Goal: Task Accomplishment & Management: Manage account settings

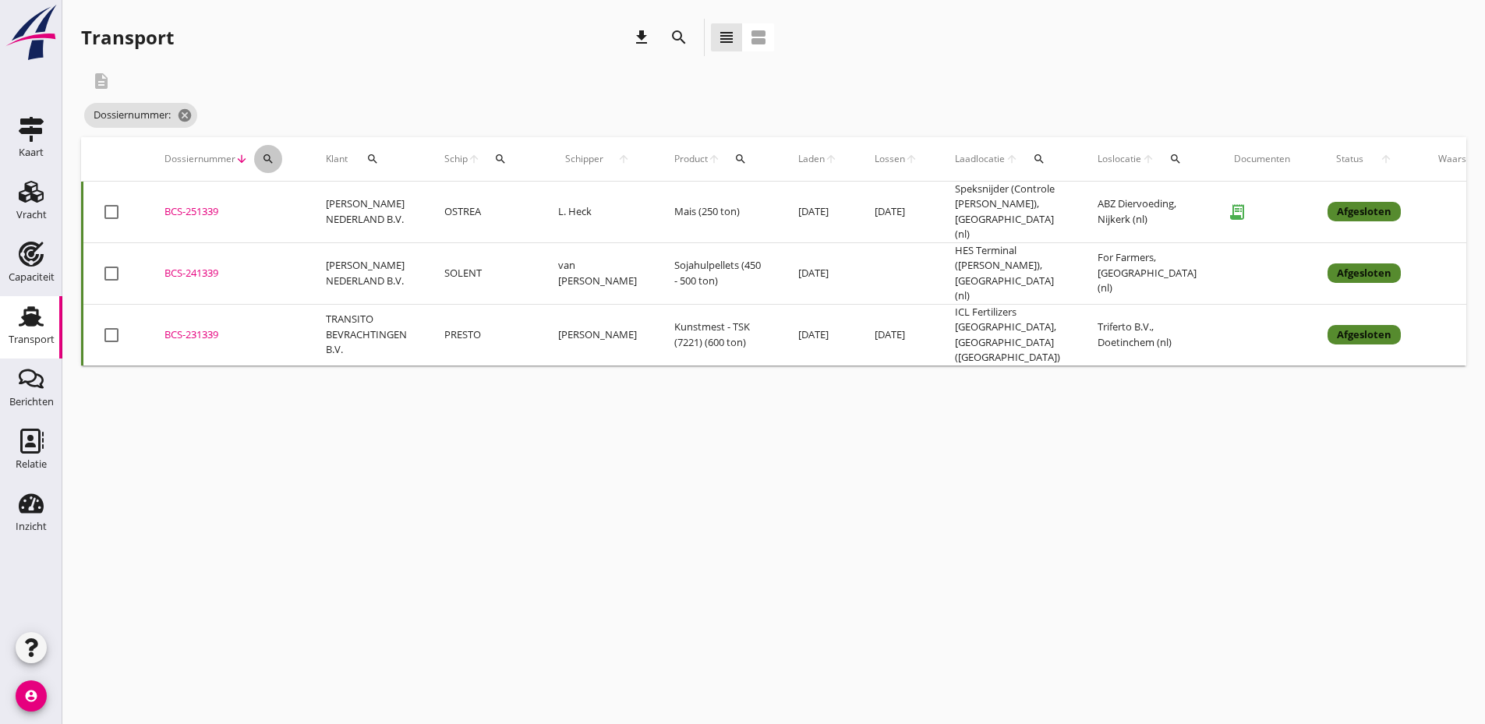
click at [277, 157] on div "search" at bounding box center [268, 159] width 28 height 12
click at [296, 213] on input "Zoeken op dossiernummer..." at bounding box center [341, 204] width 162 height 25
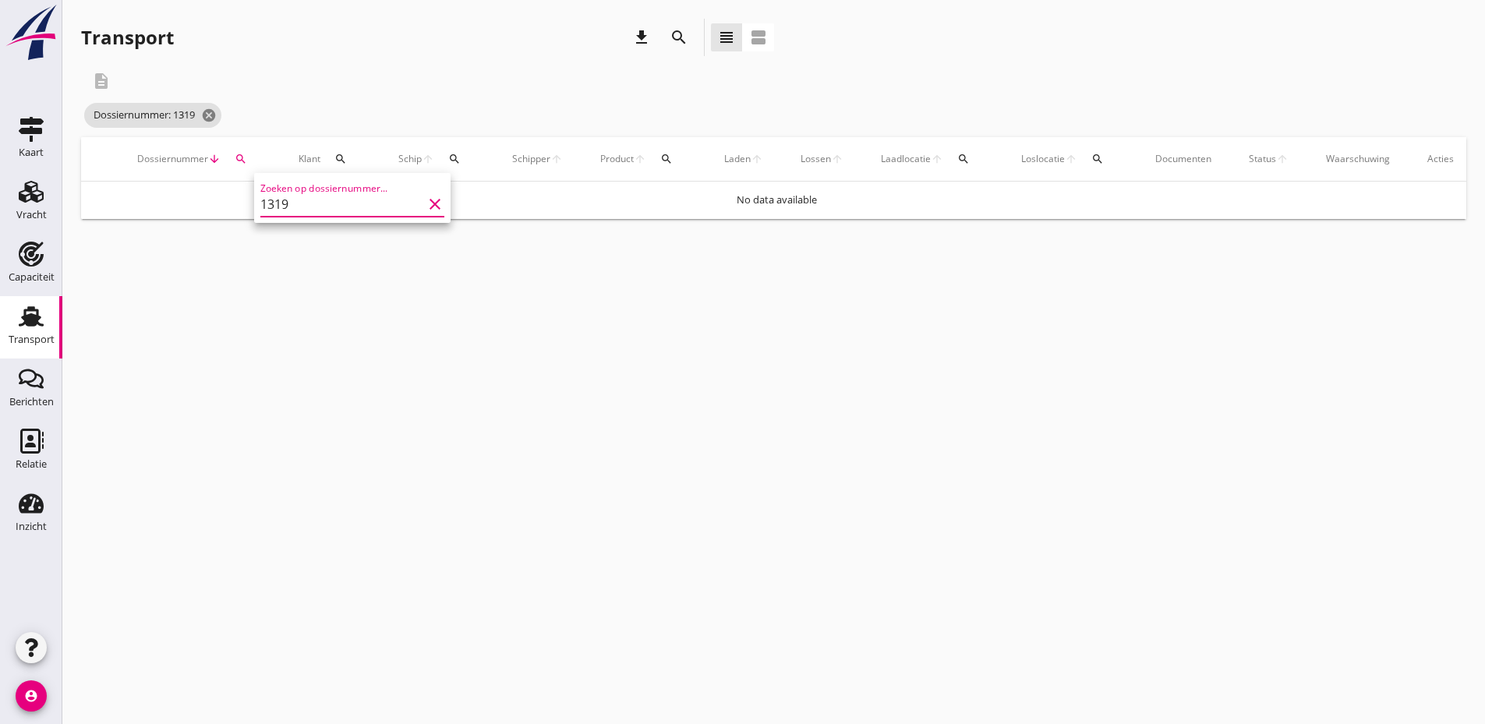
type input "1319"
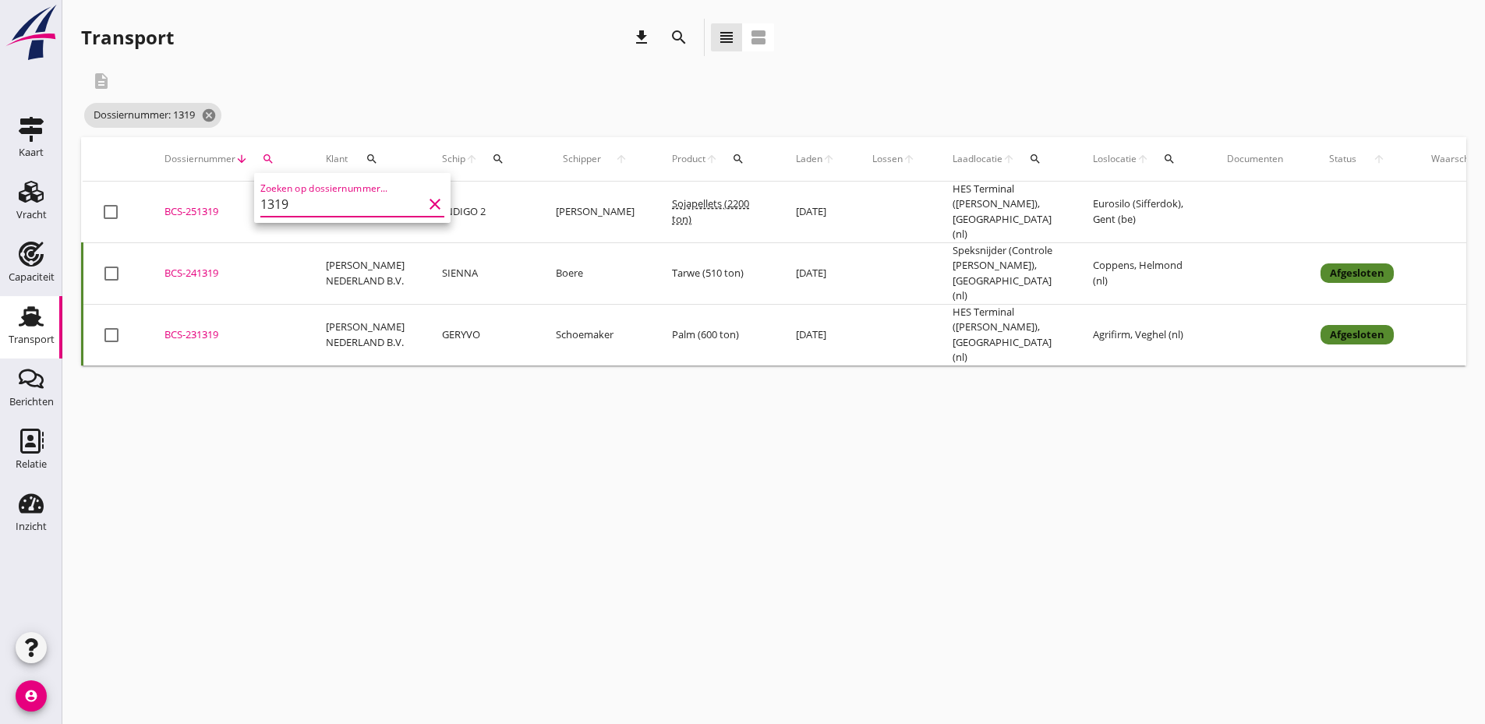
click at [425, 207] on icon "clear" at bounding box center [434, 204] width 19 height 19
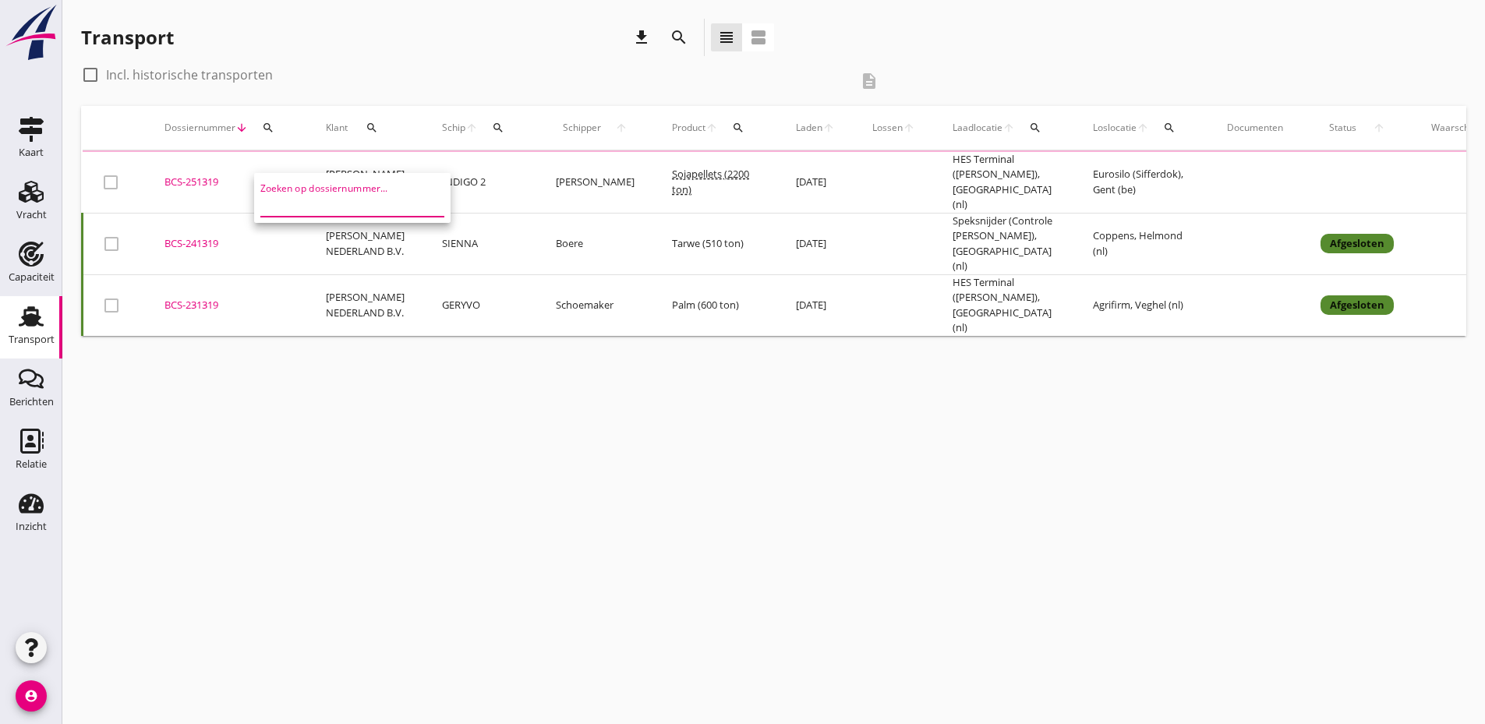
click at [199, 175] on div "BCS-251319" at bounding box center [226, 183] width 124 height 16
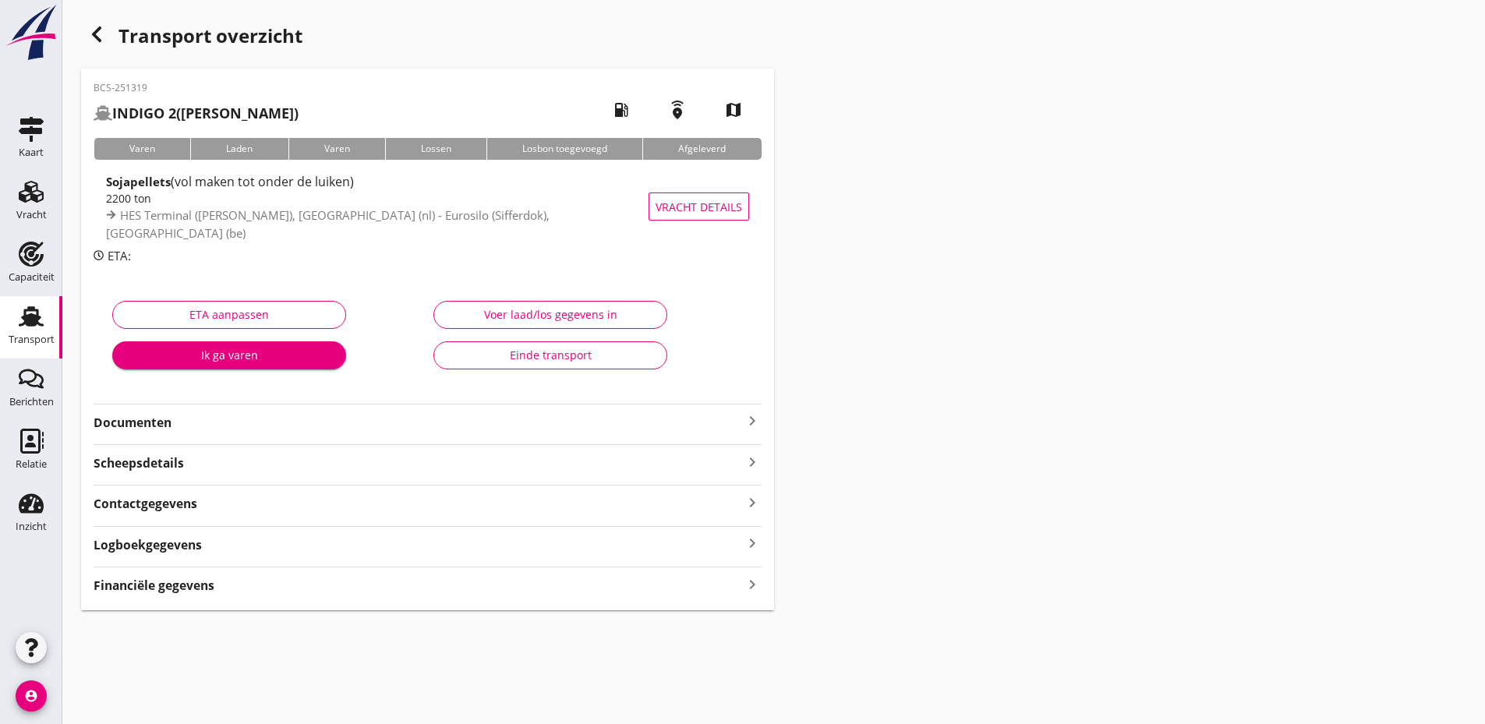
click at [381, 425] on strong "Documenten" at bounding box center [418, 423] width 649 height 18
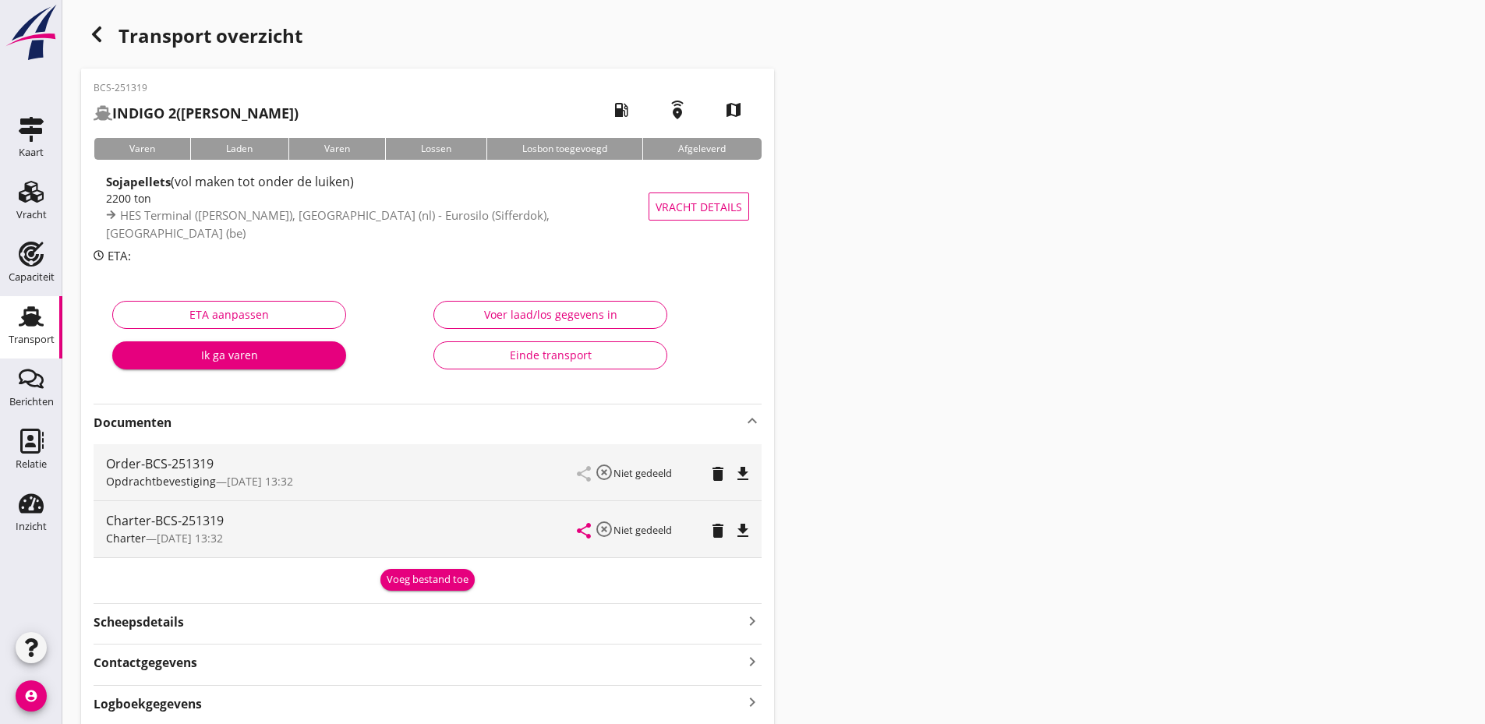
click at [445, 583] on div "Voeg bestand toe" at bounding box center [428, 580] width 82 height 16
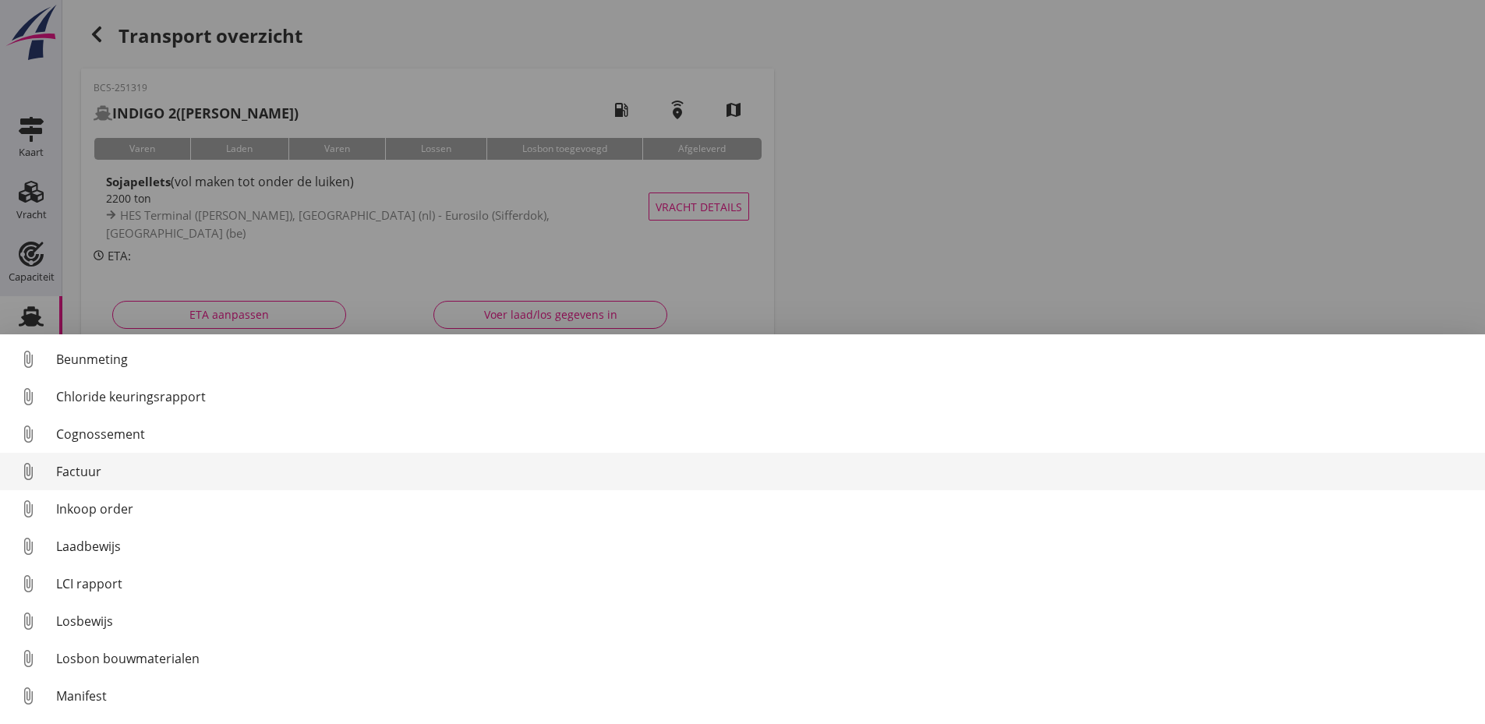
click at [86, 475] on div "Factuur" at bounding box center [764, 471] width 1416 height 19
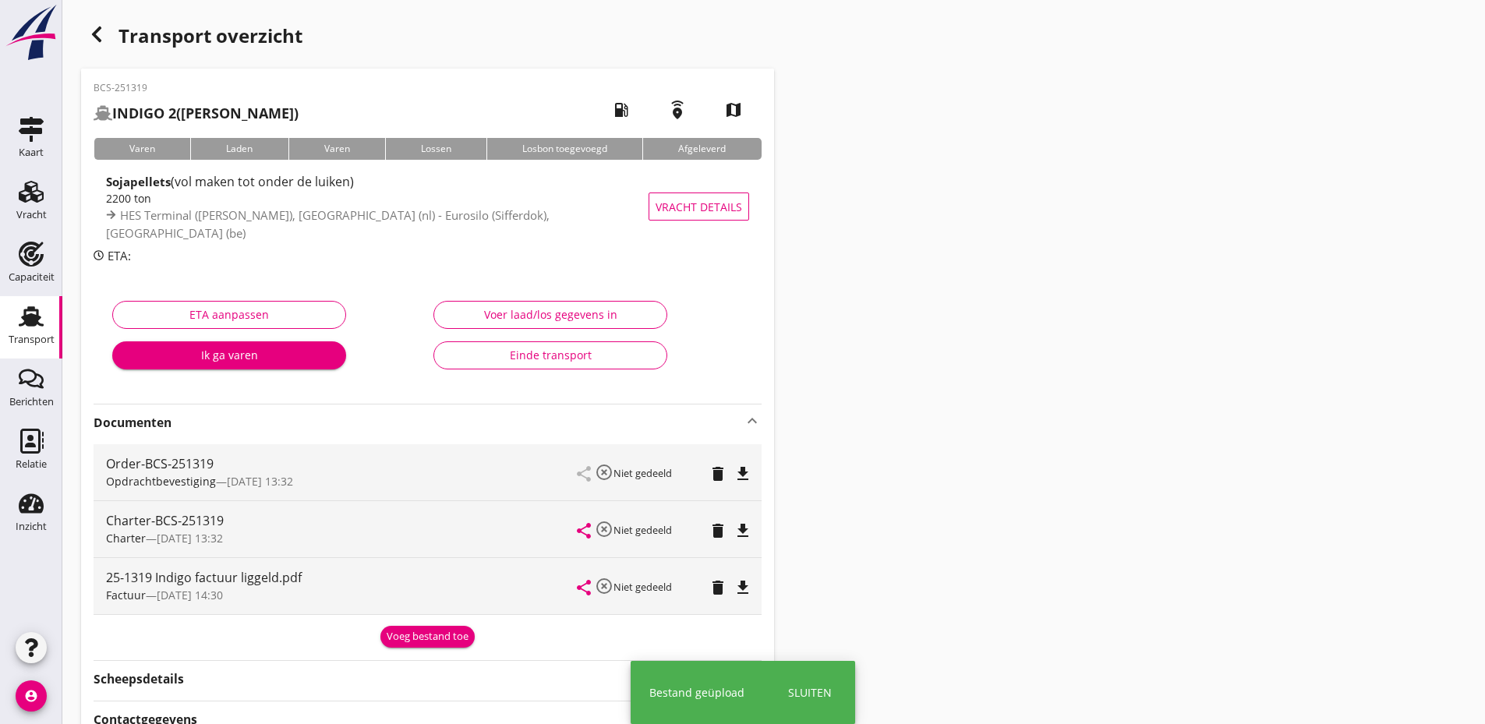
click at [437, 599] on div "Factuur — [DATE] 14:30" at bounding box center [341, 595] width 471 height 16
click at [440, 634] on button "Voeg bestand toe" at bounding box center [427, 637] width 94 height 22
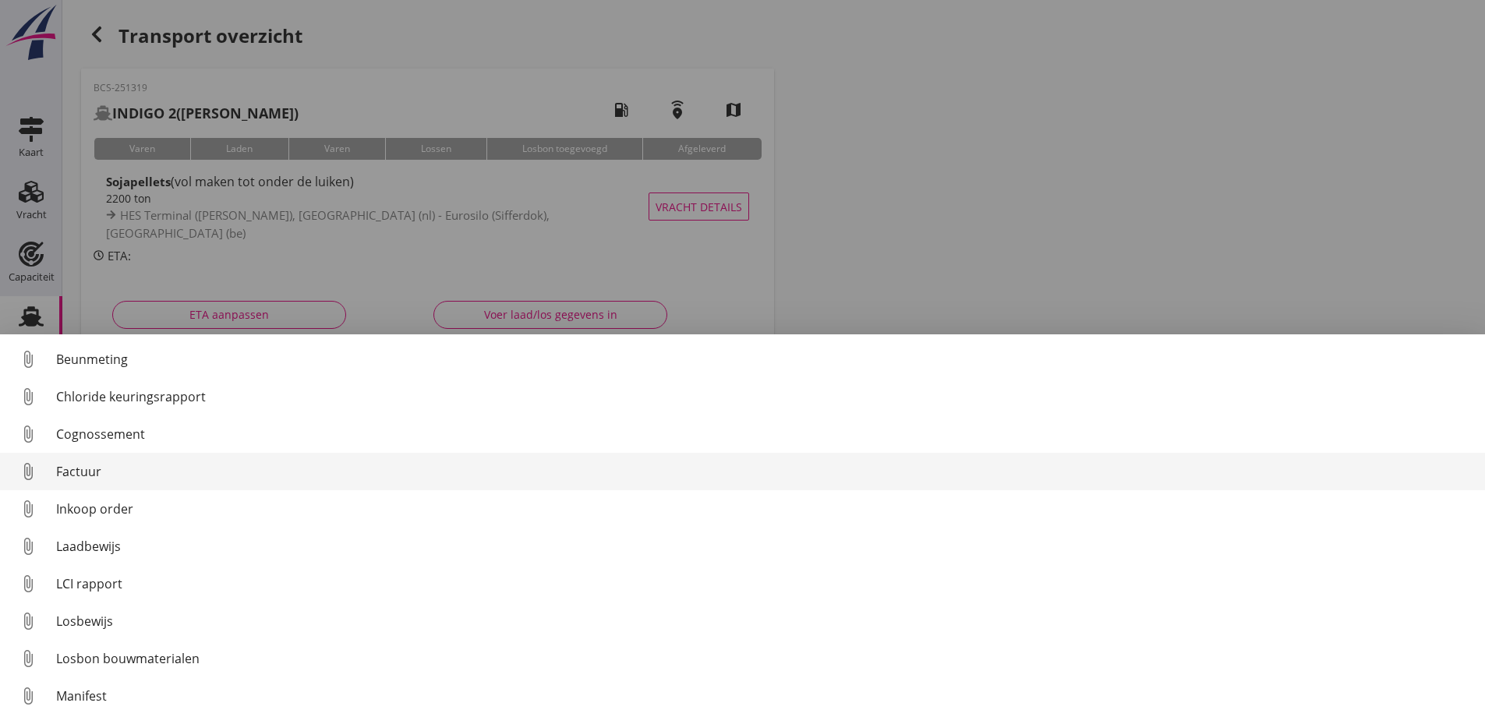
click at [104, 474] on div "Factuur" at bounding box center [764, 471] width 1416 height 19
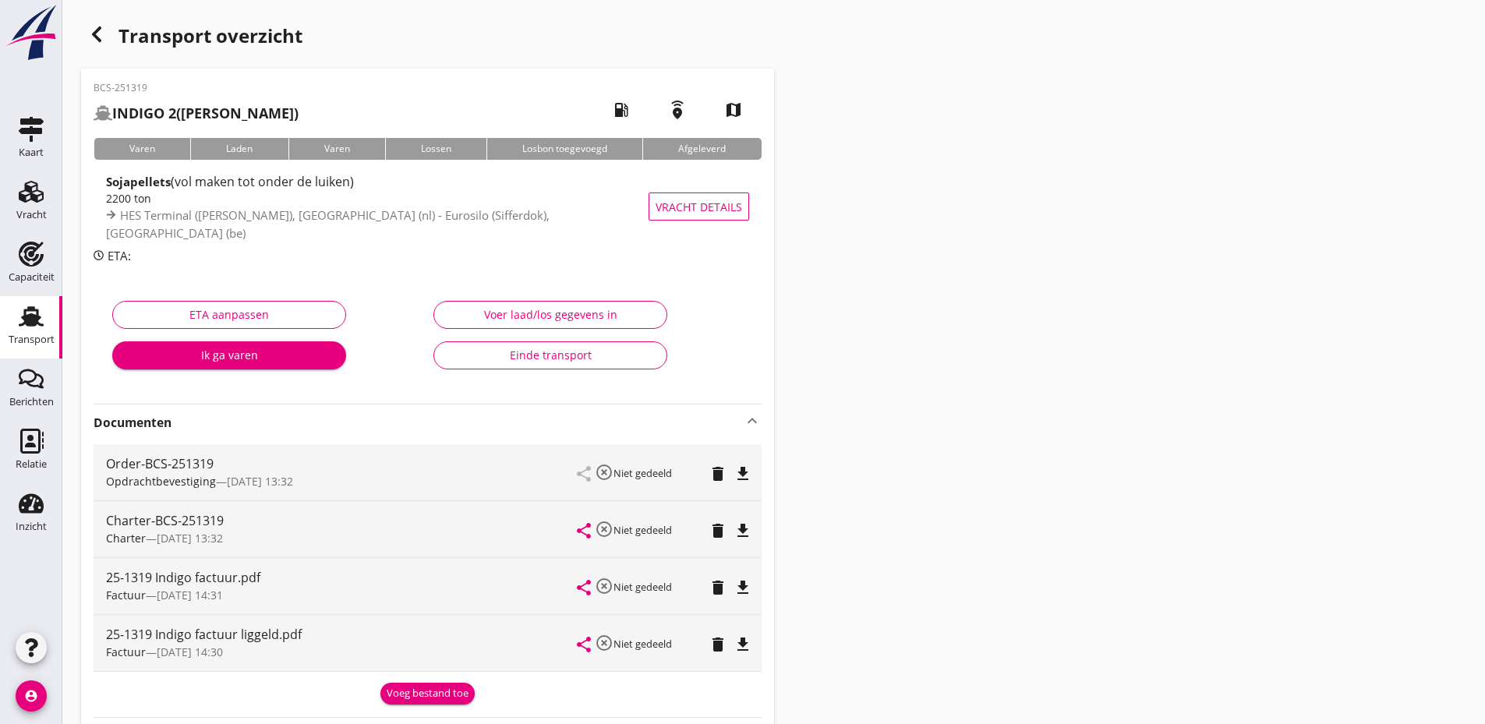
click at [418, 693] on div "Voeg bestand toe" at bounding box center [428, 694] width 82 height 16
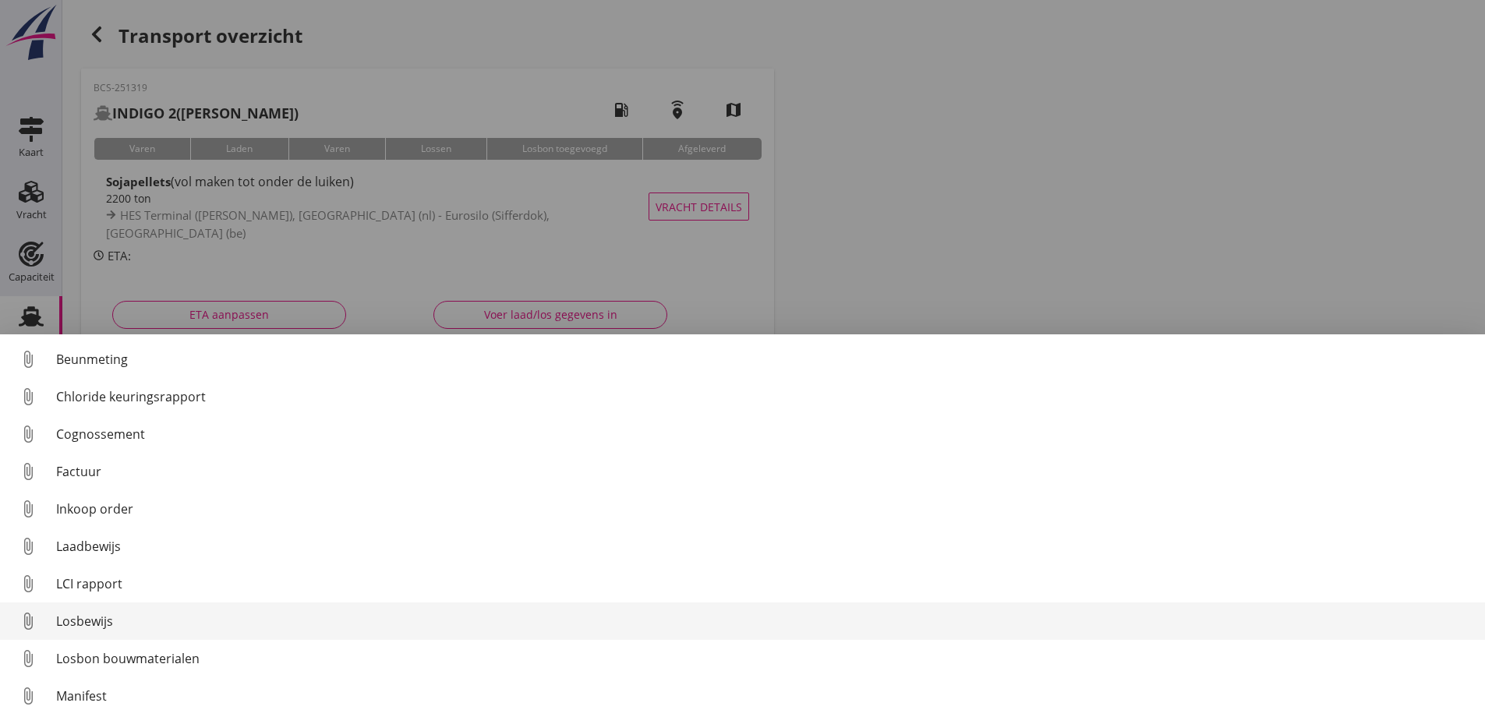
click at [69, 620] on div "Losbewijs" at bounding box center [764, 621] width 1416 height 19
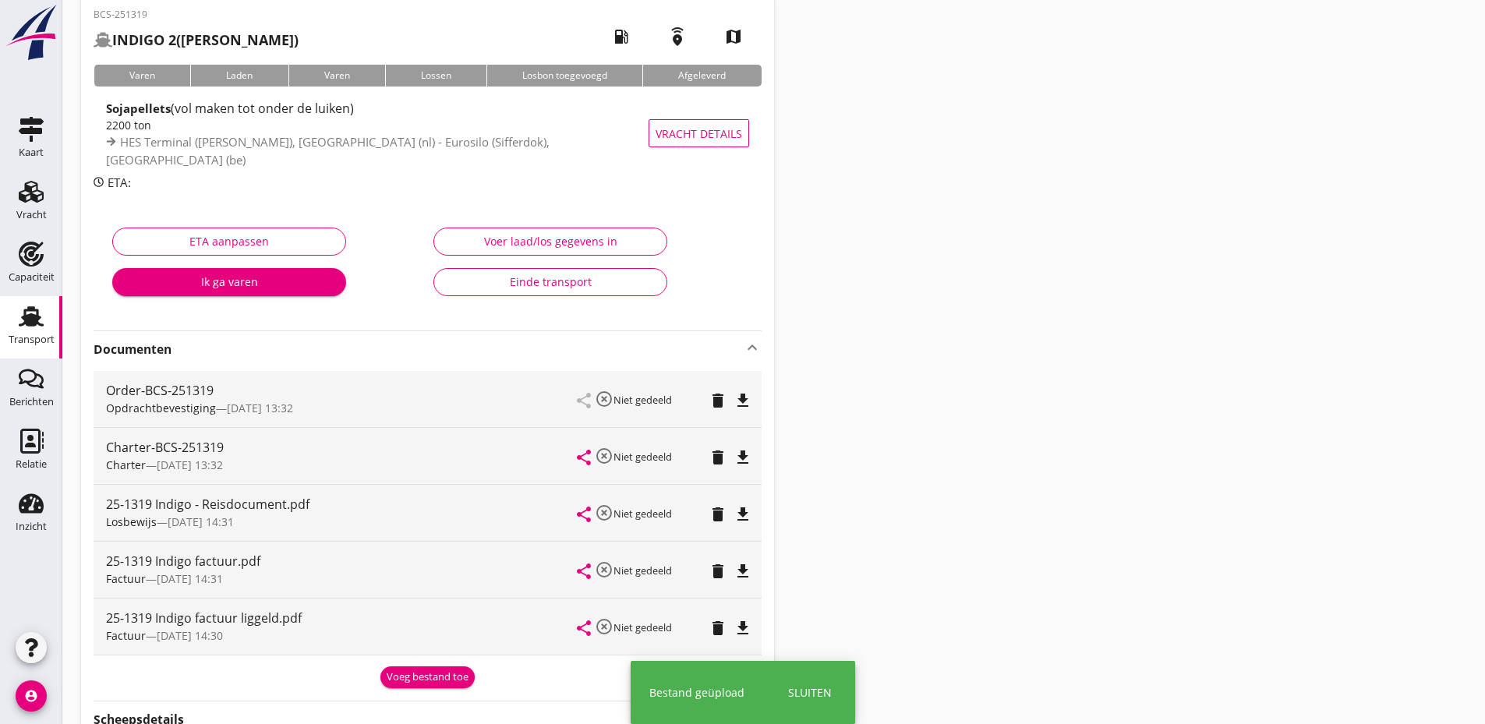
scroll to position [229, 0]
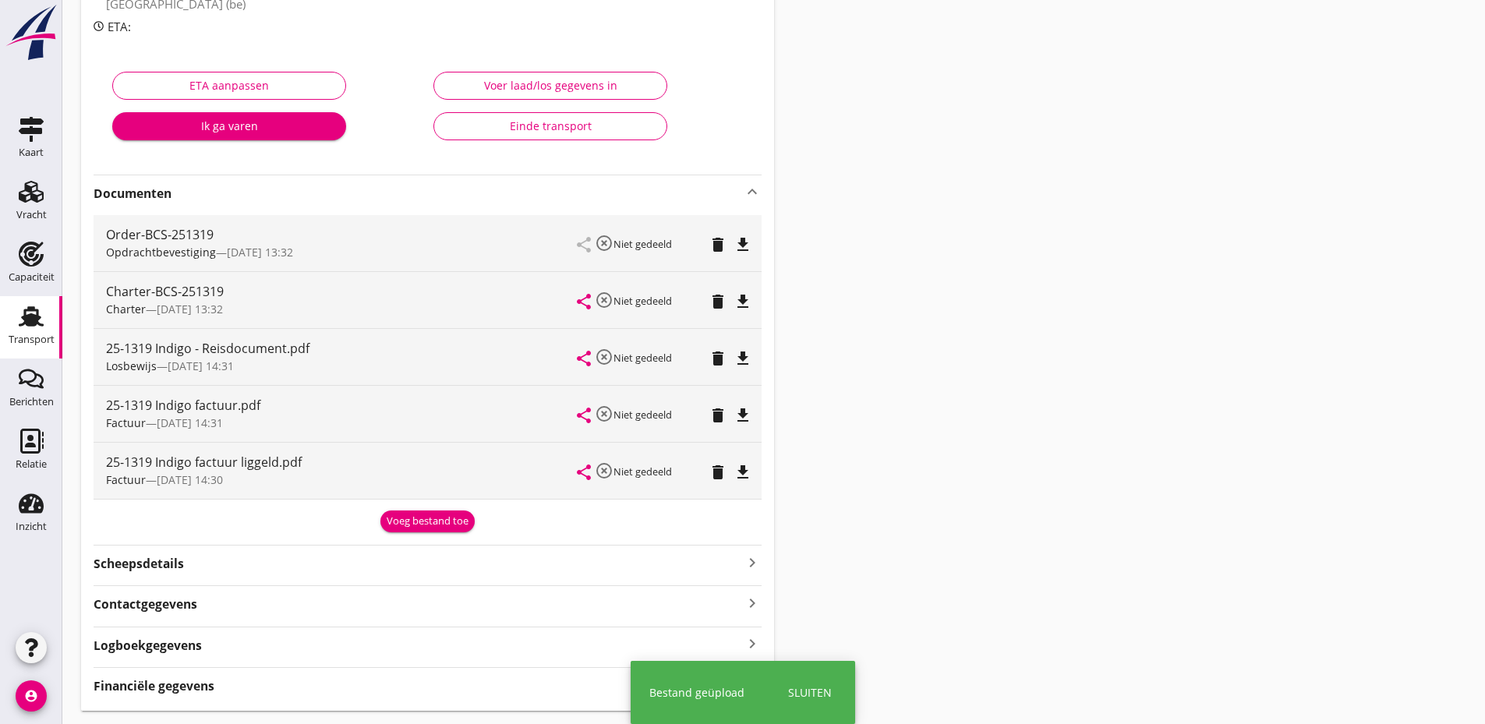
click at [446, 507] on div "Voeg bestand toe" at bounding box center [428, 519] width 668 height 26
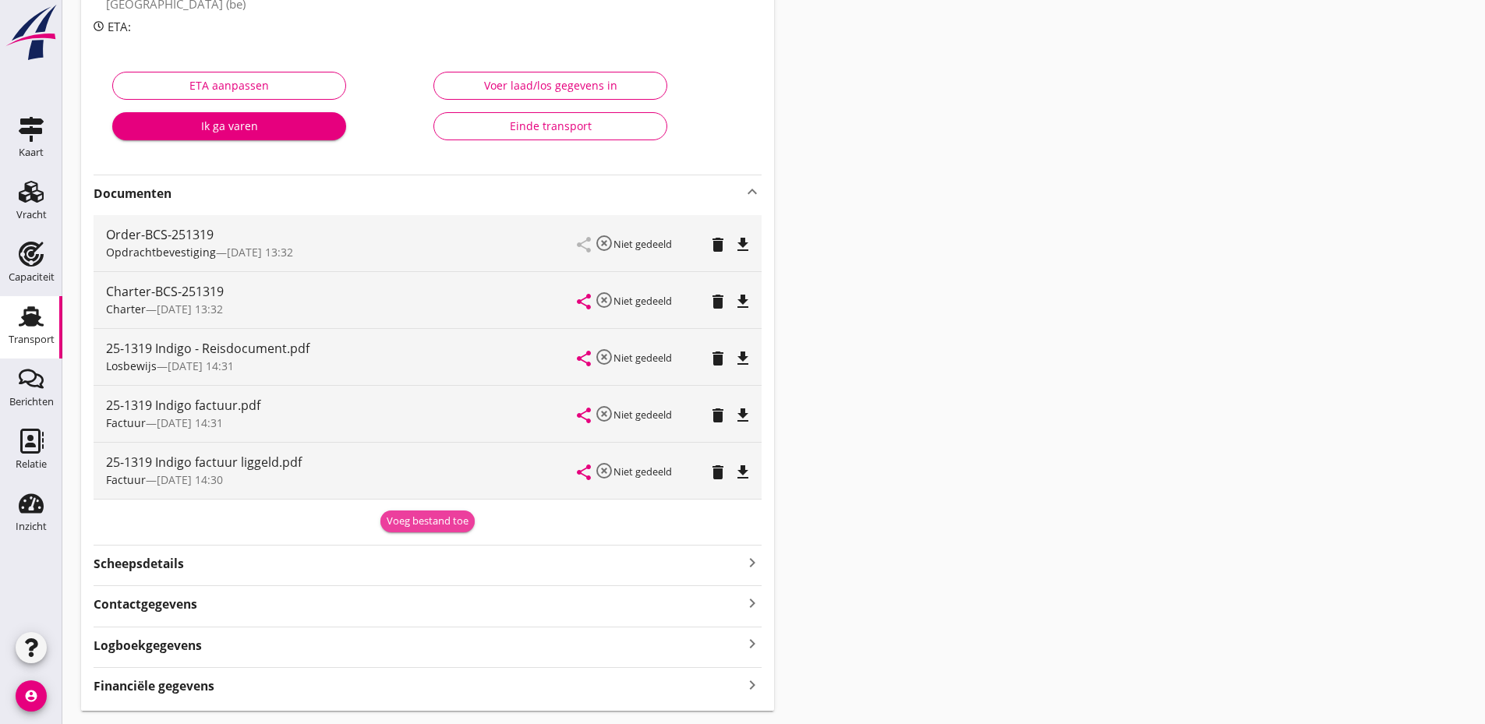
click at [443, 517] on div "Voeg bestand toe" at bounding box center [428, 522] width 82 height 16
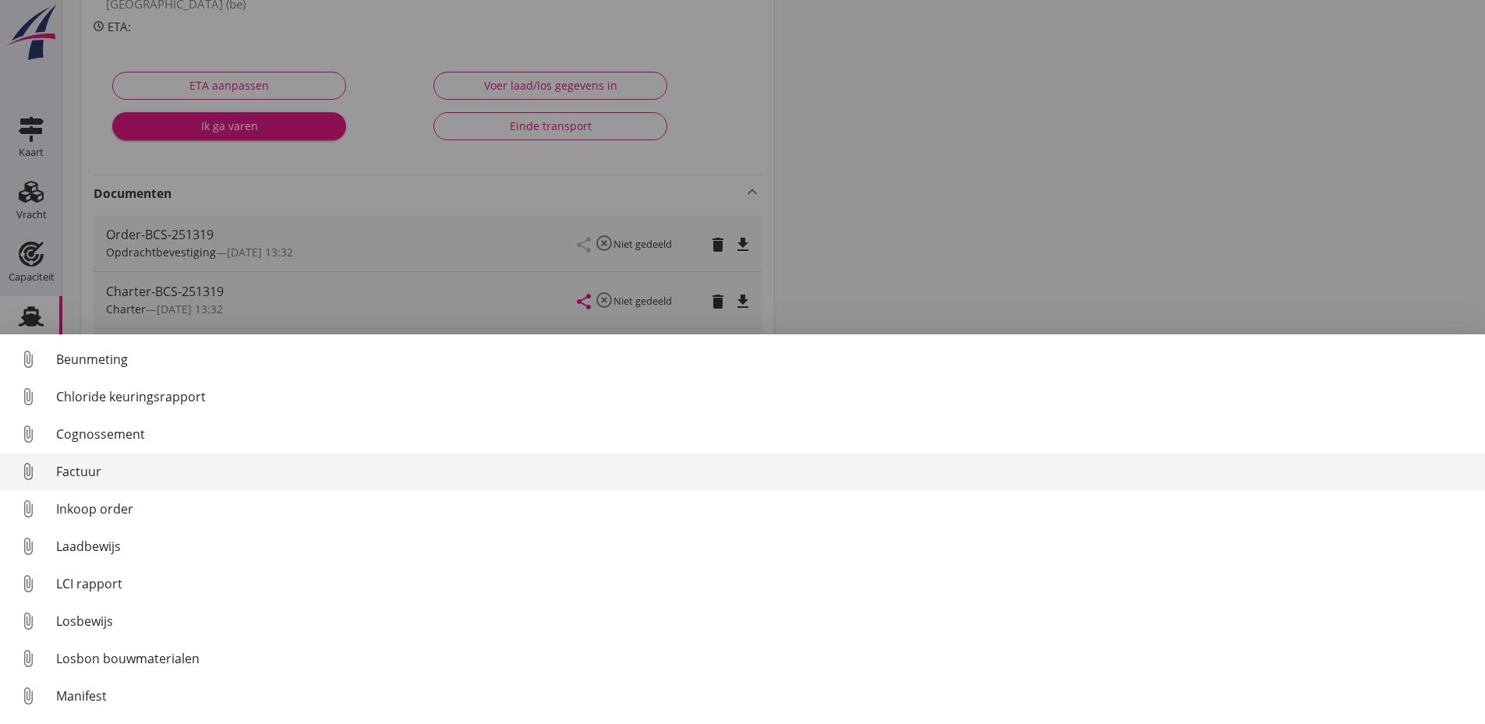
click at [79, 480] on div "Factuur" at bounding box center [764, 471] width 1416 height 19
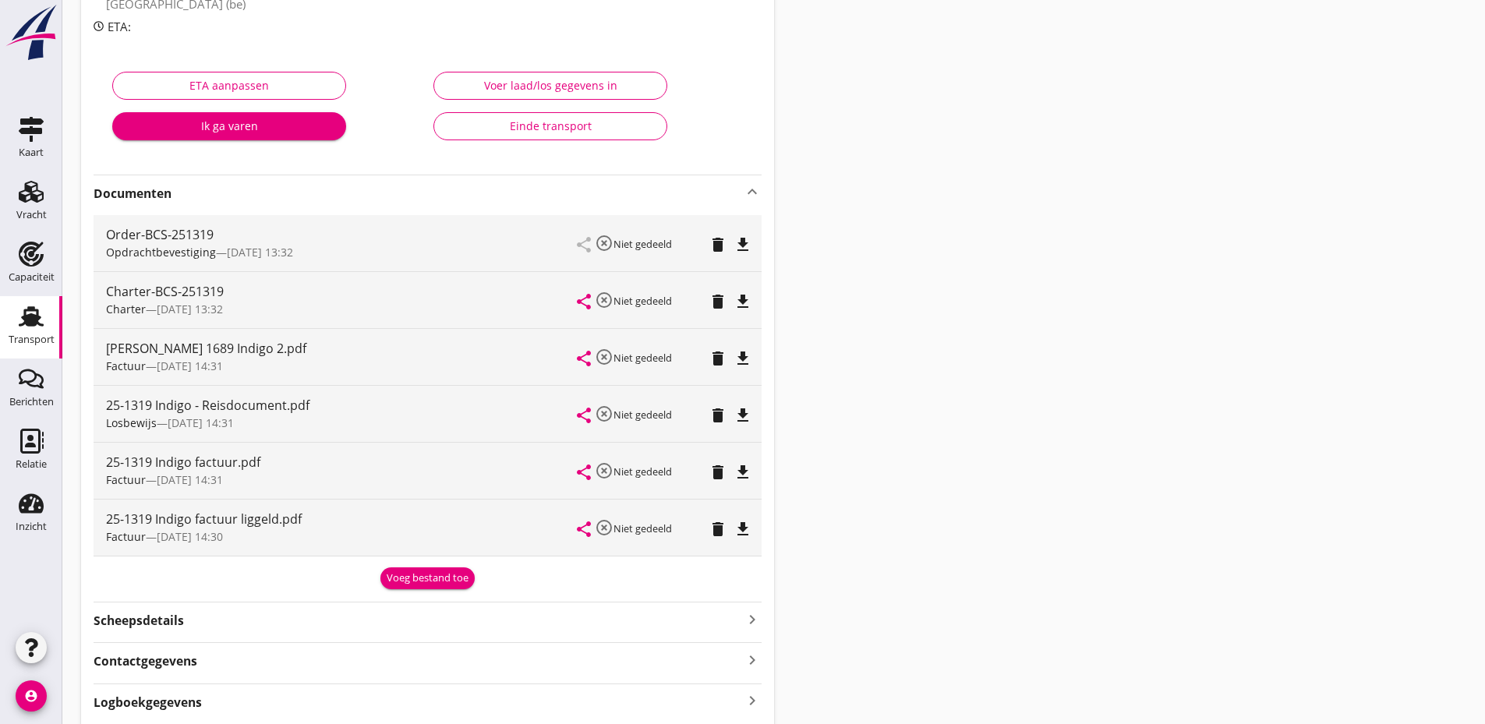
click at [493, 122] on div "Einde transport" at bounding box center [550, 126] width 207 height 16
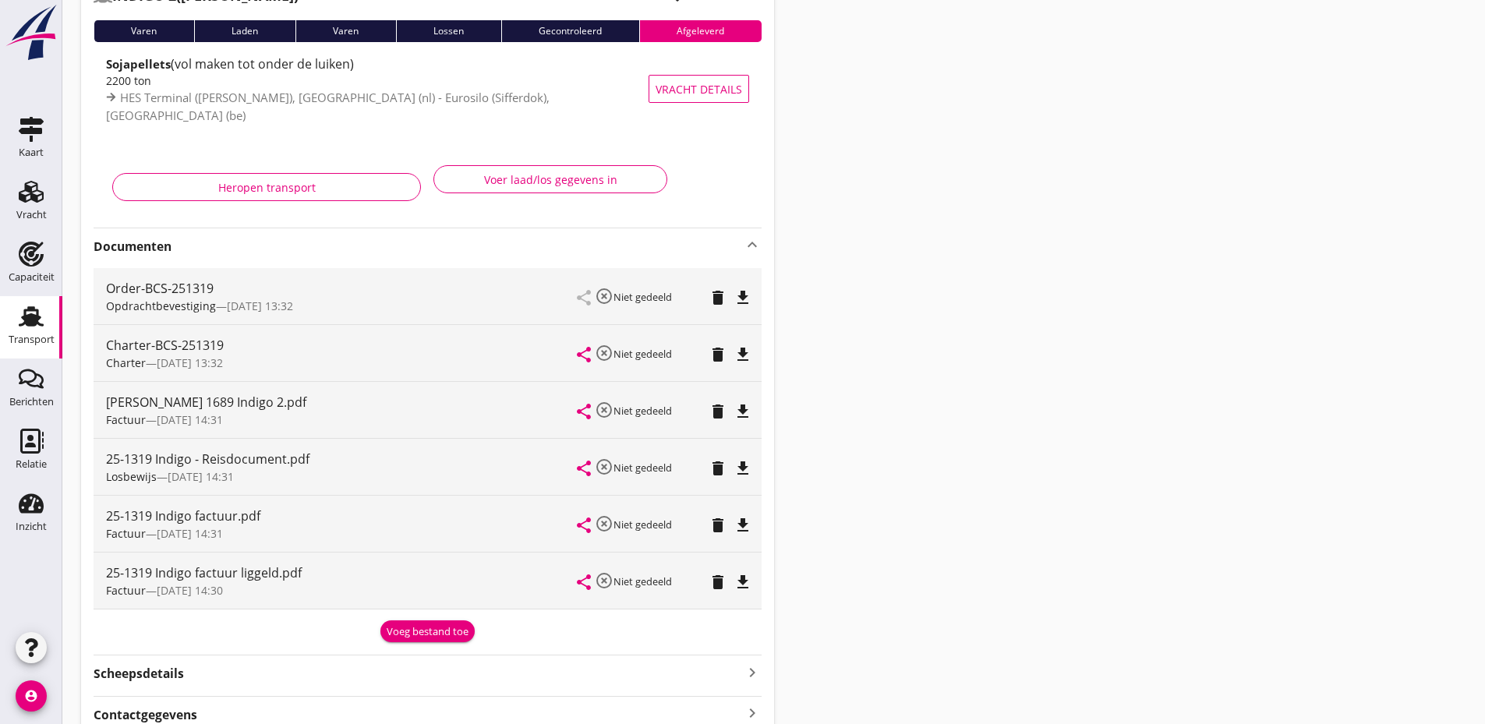
scroll to position [0, 0]
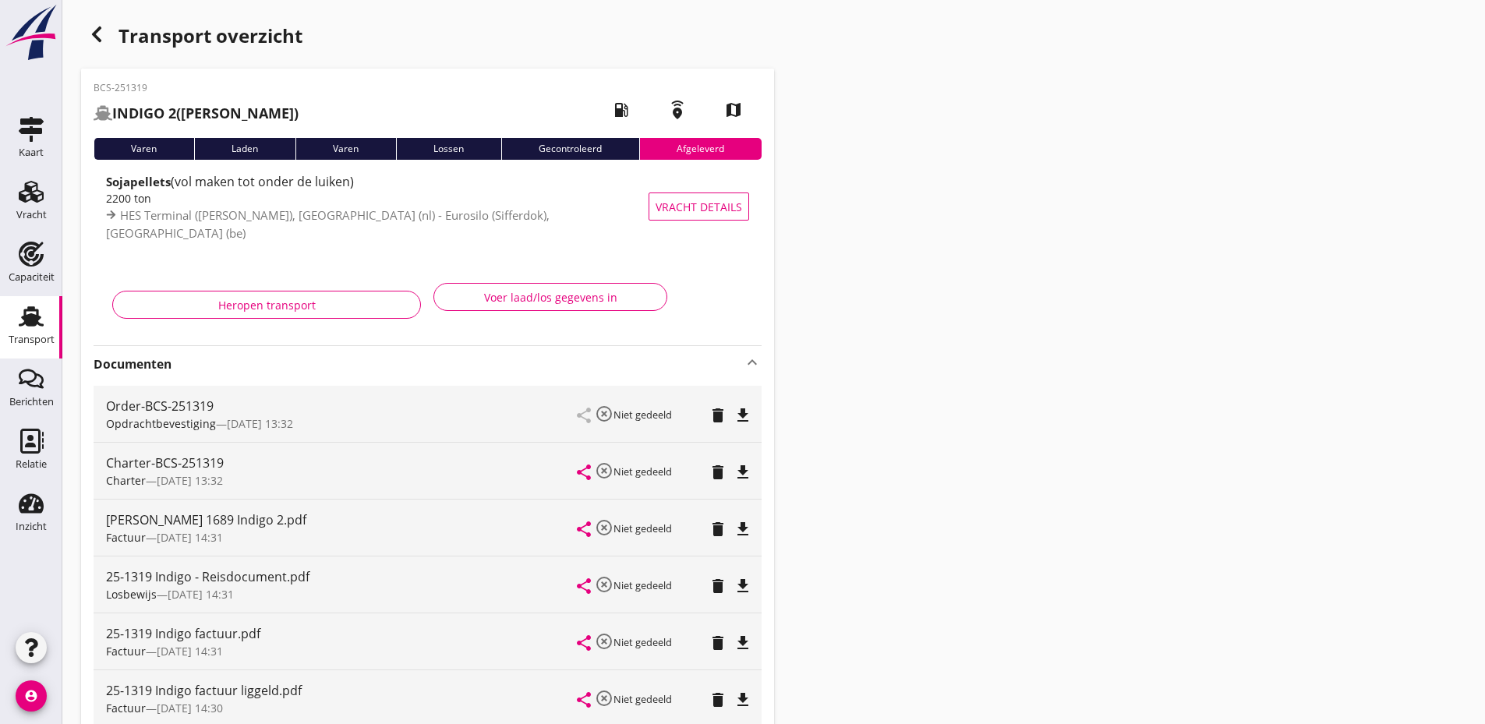
click at [98, 39] on use "button" at bounding box center [96, 34] width 9 height 16
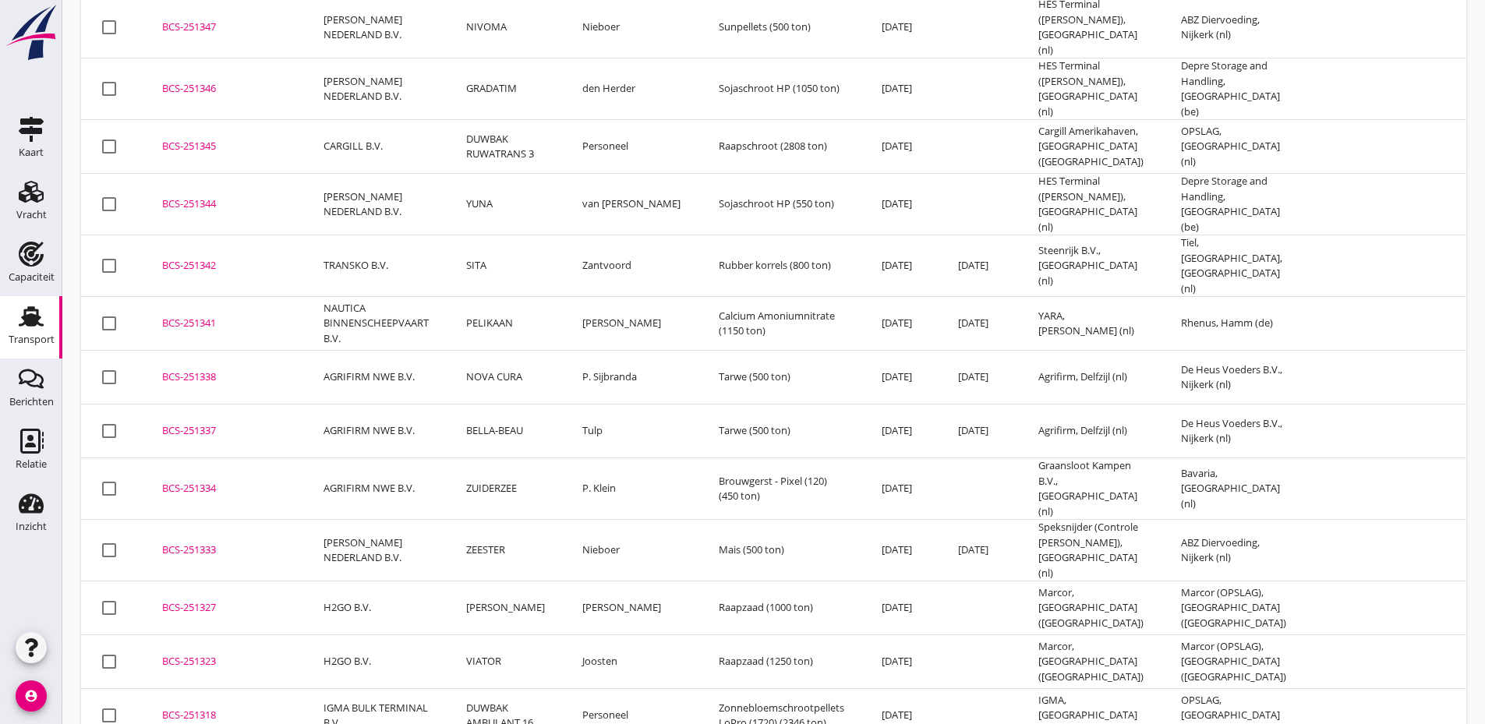
scroll to position [2721, 0]
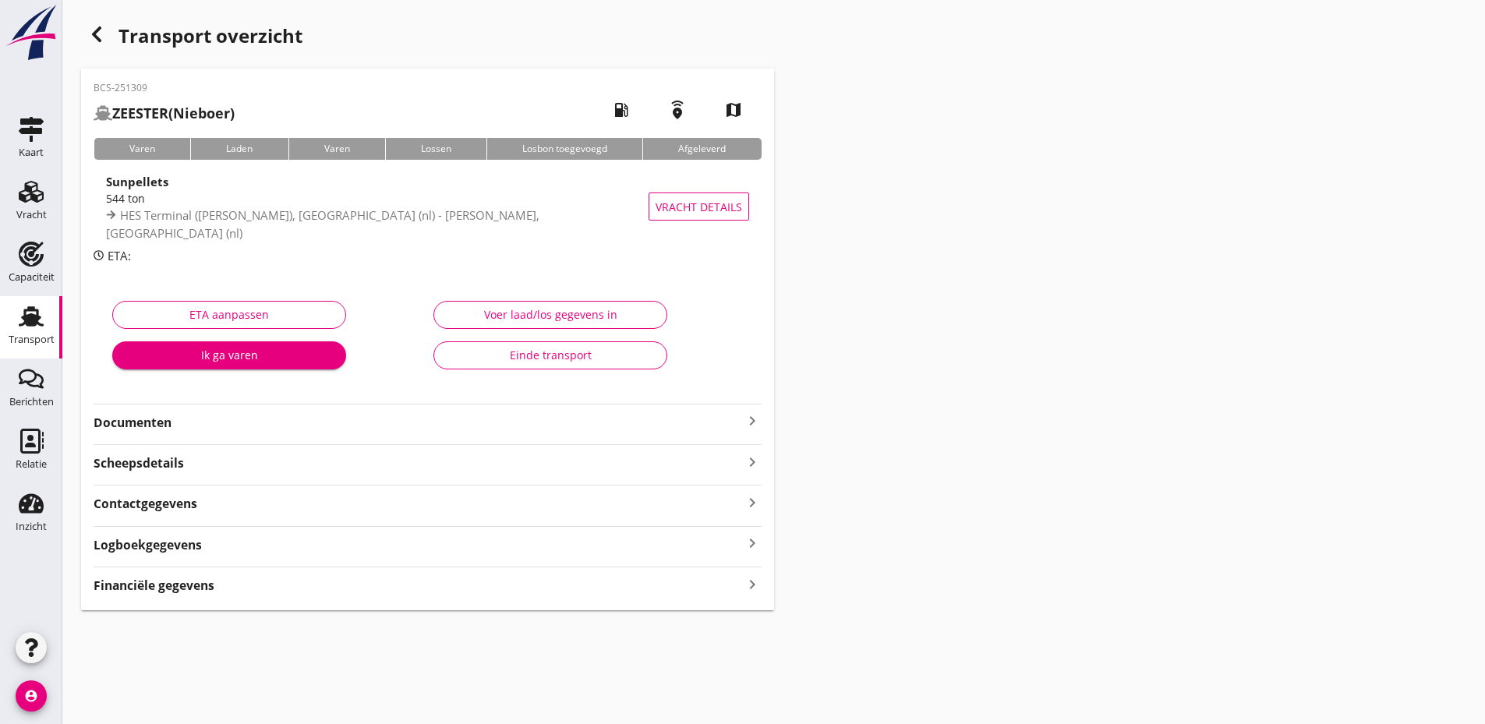
click at [421, 429] on strong "Documenten" at bounding box center [418, 423] width 649 height 18
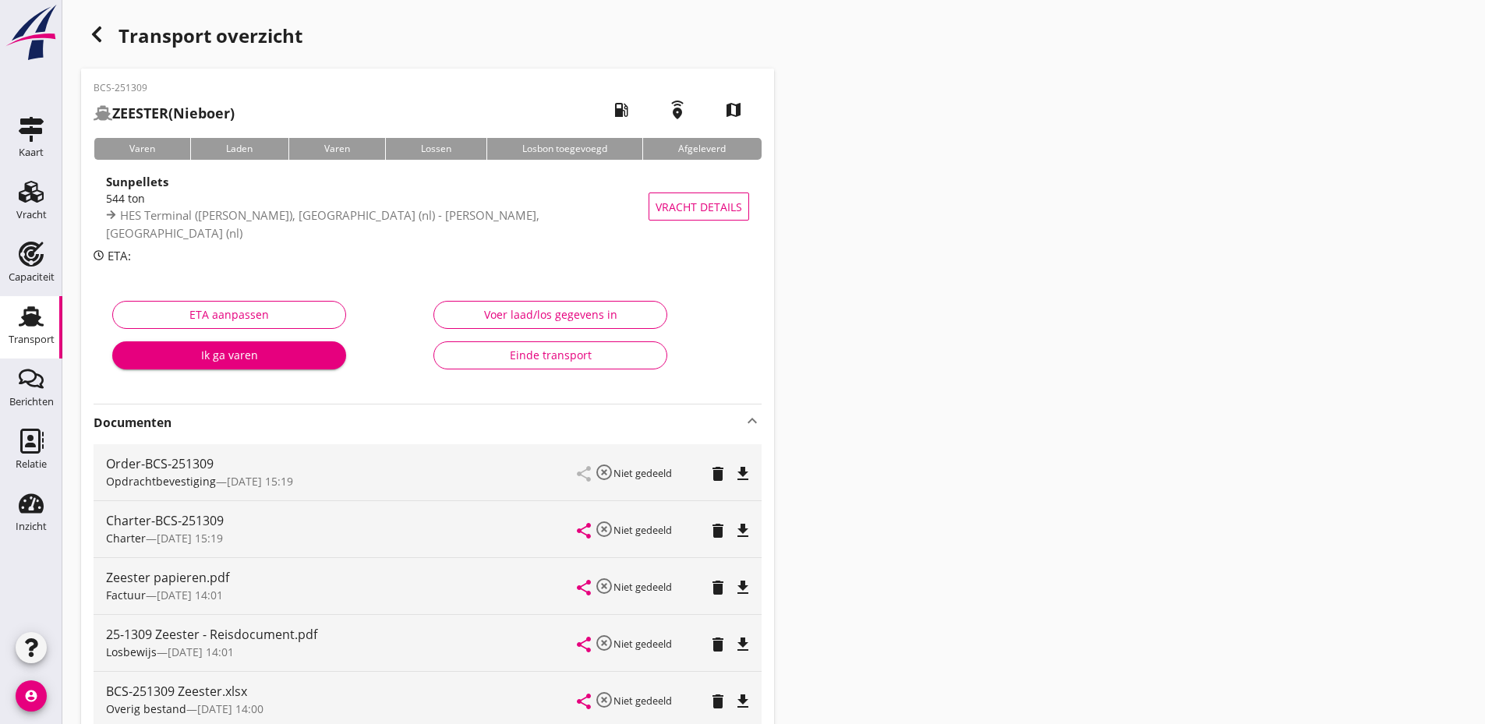
click at [545, 344] on button "Einde transport" at bounding box center [550, 355] width 234 height 28
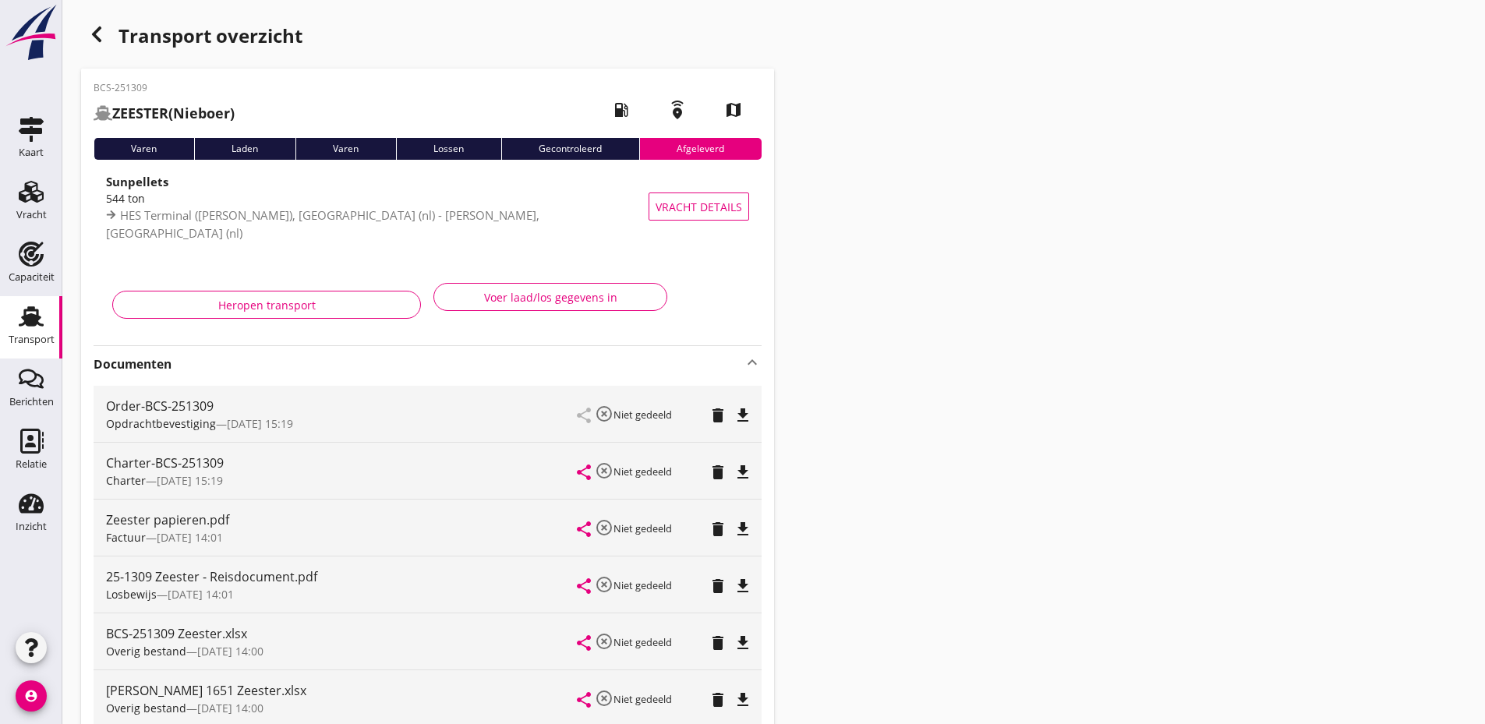
click at [93, 37] on icon "button" at bounding box center [96, 34] width 19 height 19
